Goal: Navigation & Orientation: Find specific page/section

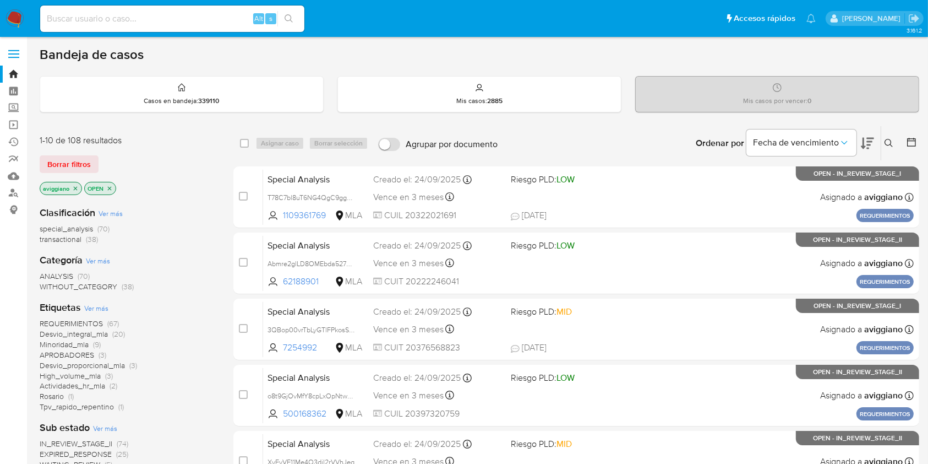
click at [77, 187] on icon "close-filter" at bounding box center [75, 188] width 7 height 7
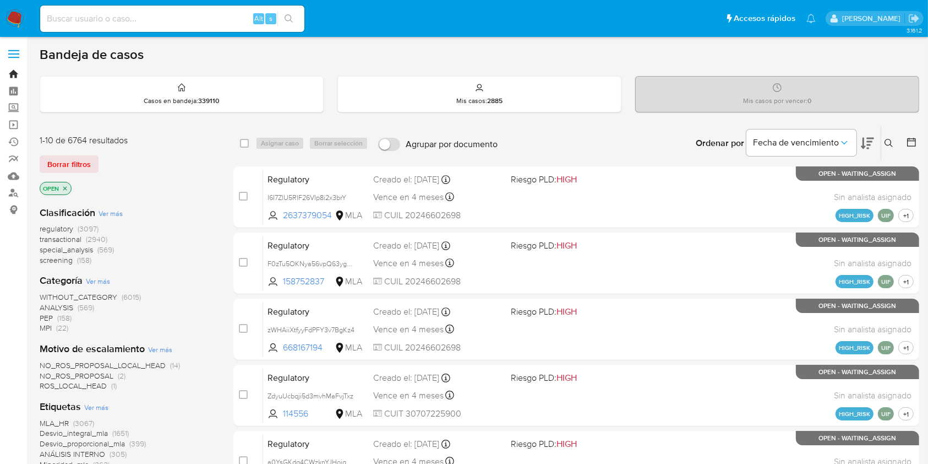
click at [16, 73] on link "Bandeja" at bounding box center [65, 74] width 131 height 17
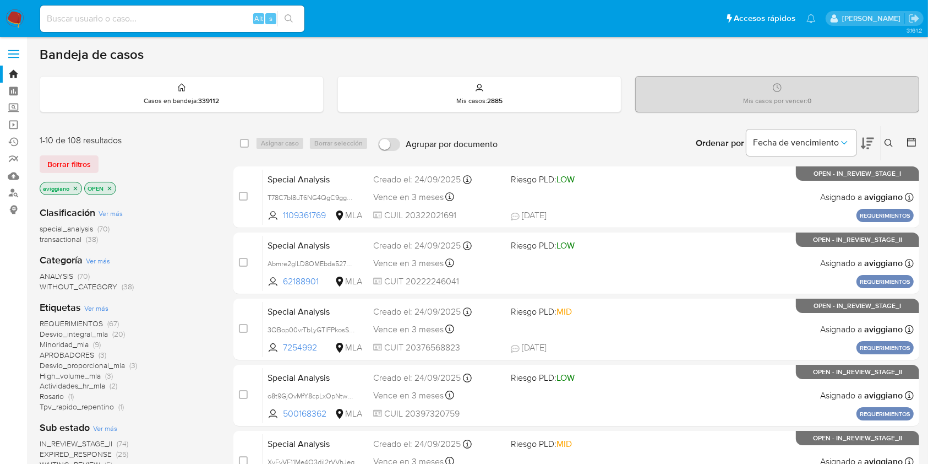
click at [74, 188] on icon "close-filter" at bounding box center [76, 188] width 4 height 4
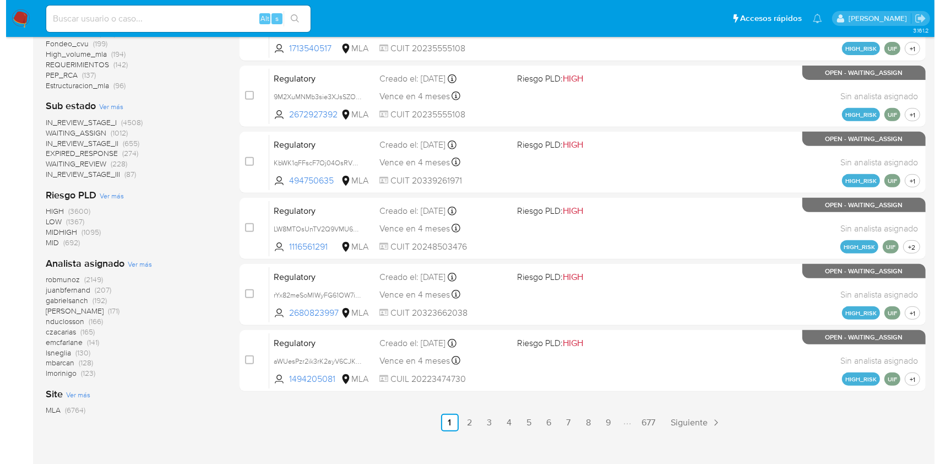
scroll to position [408, 0]
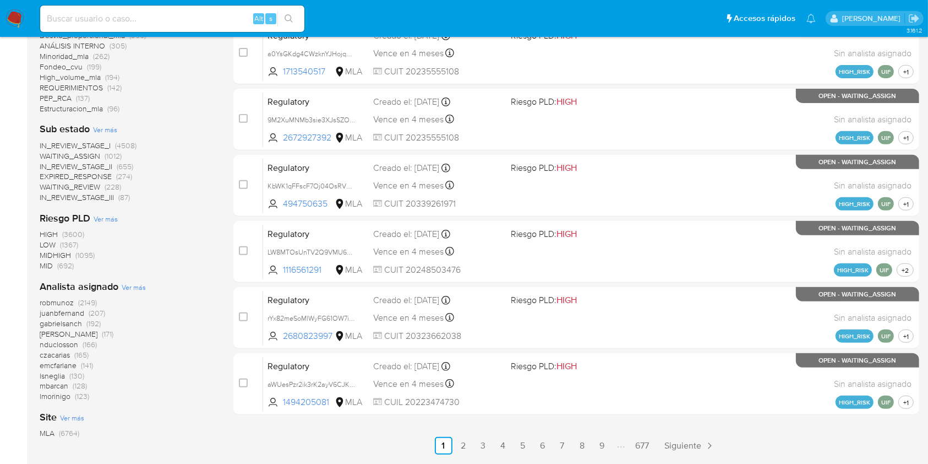
click at [129, 283] on span "Ver más" at bounding box center [134, 287] width 24 height 10
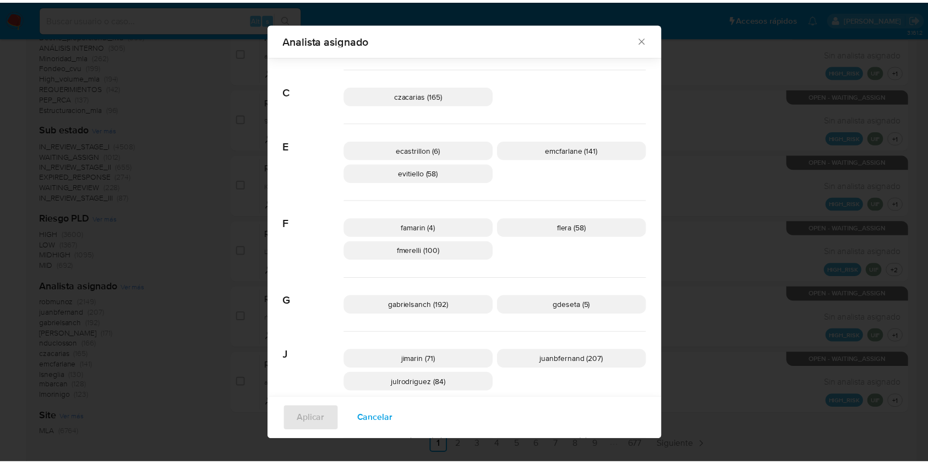
scroll to position [0, 0]
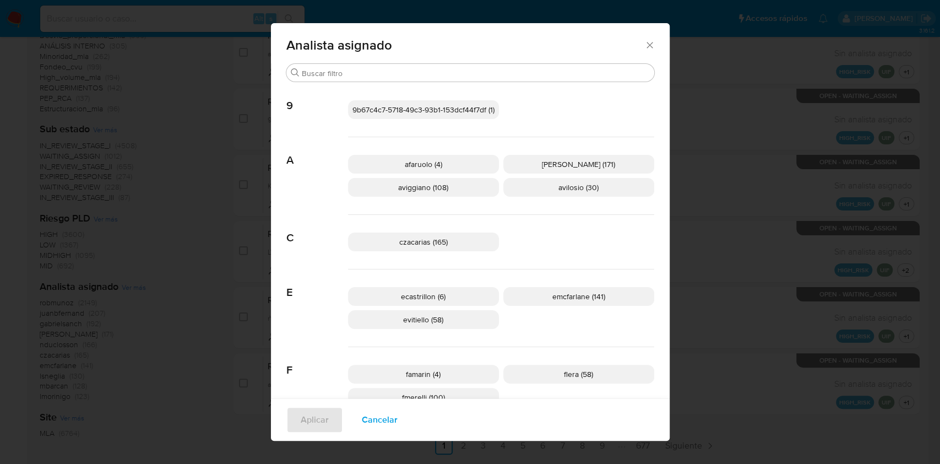
click at [644, 45] on icon "Cerrar" at bounding box center [649, 45] width 11 height 11
